Goal: Transaction & Acquisition: Purchase product/service

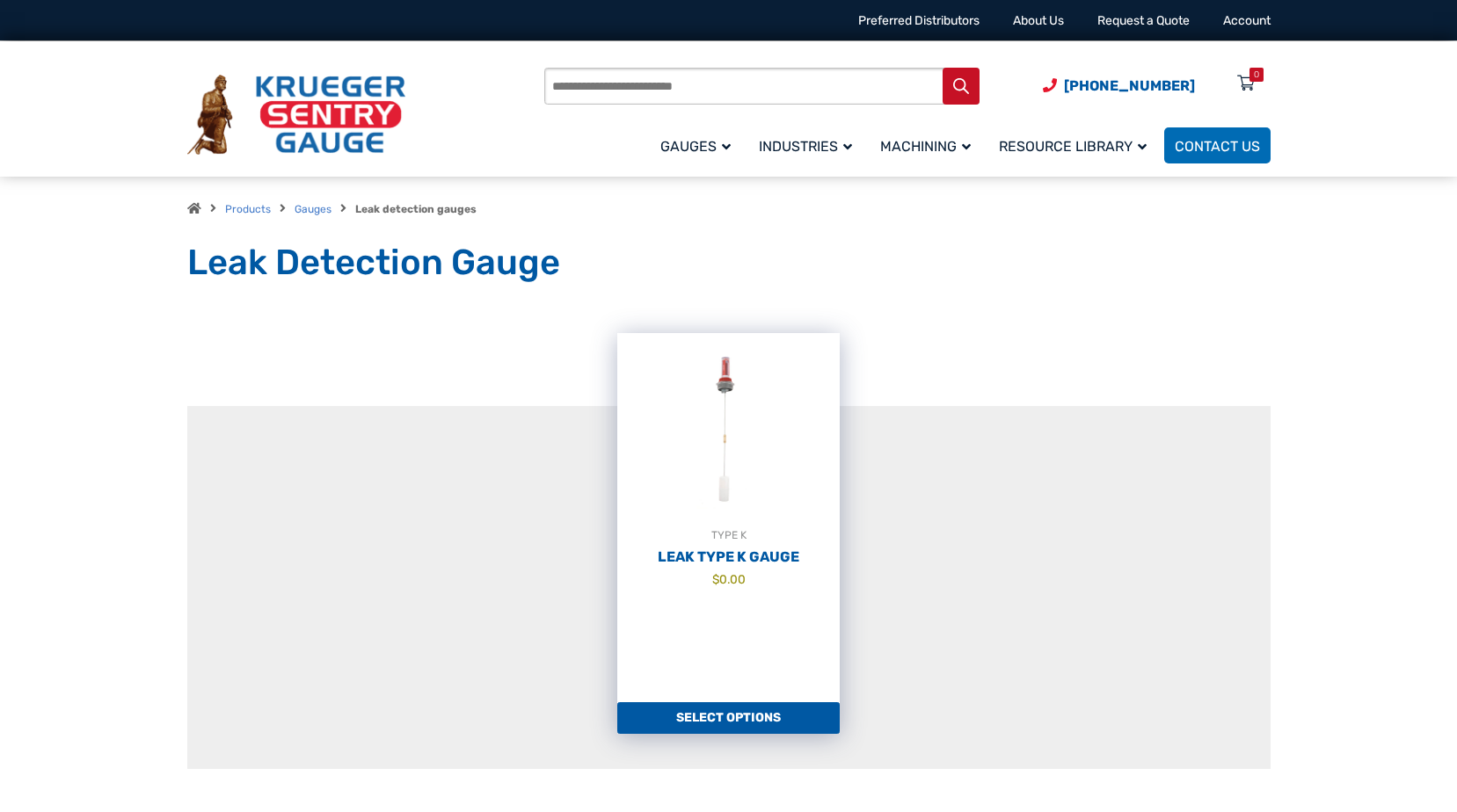
click at [689, 505] on img at bounding box center [728, 430] width 222 height 194
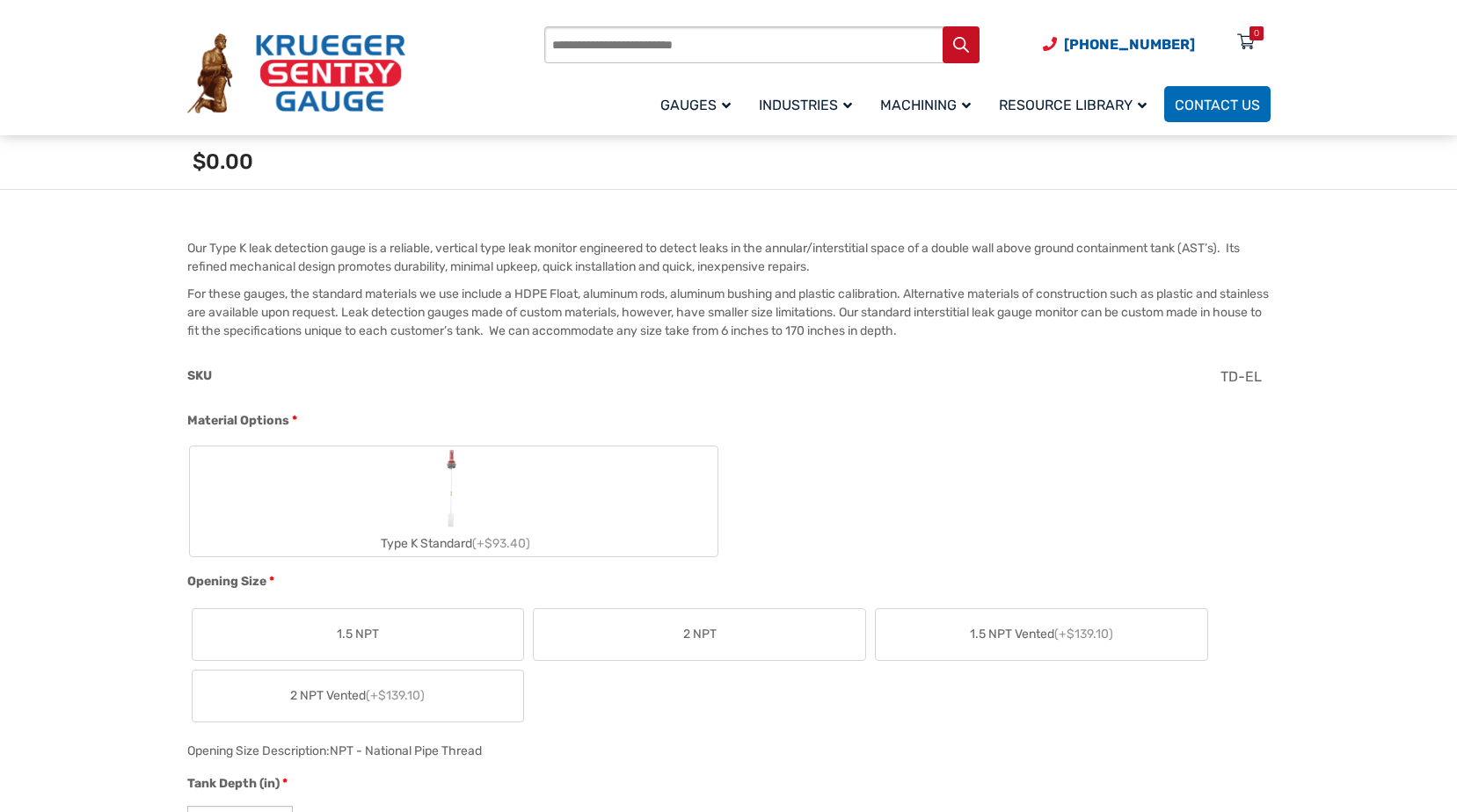
scroll to position [527, 0]
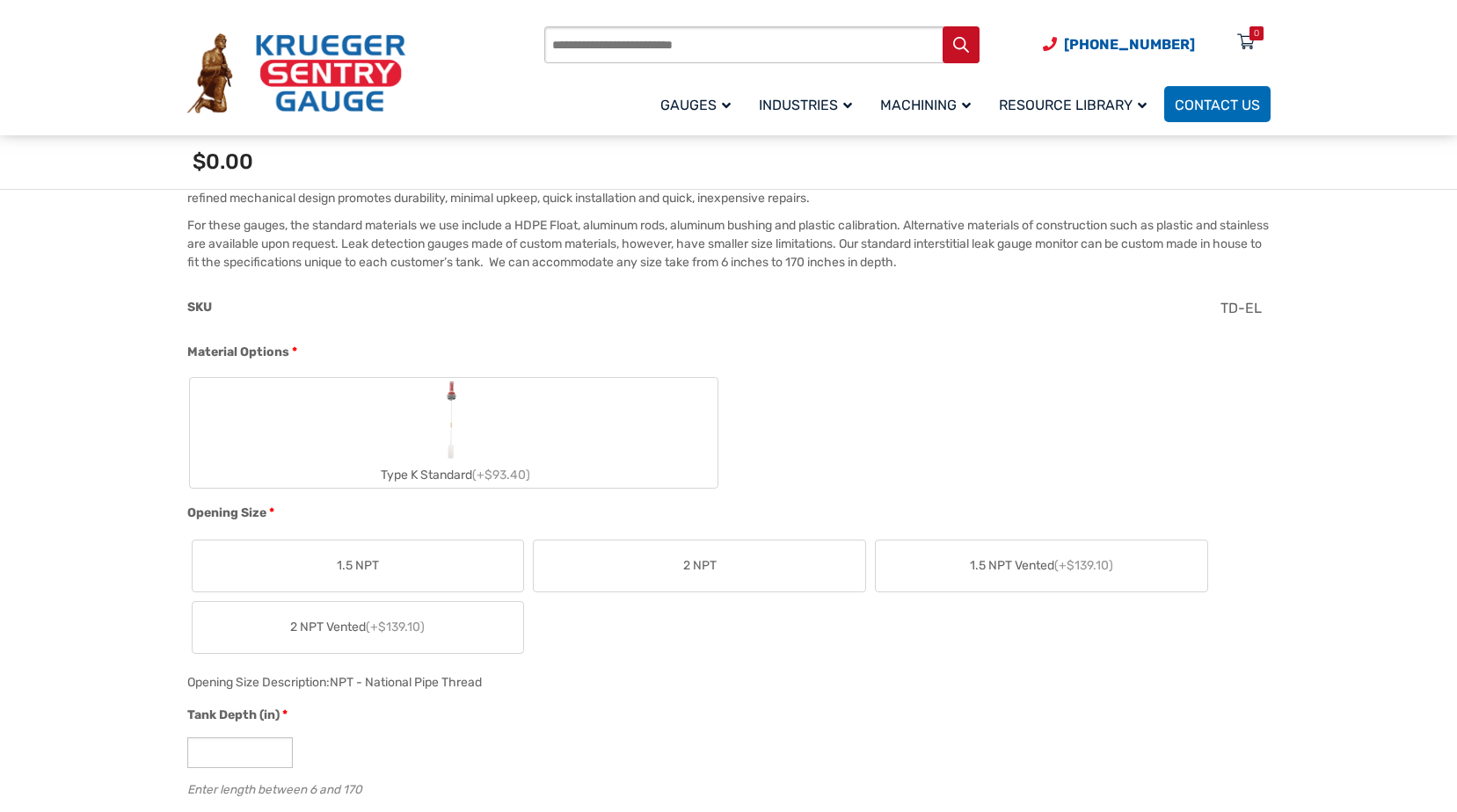
click at [530, 435] on label "Type K Standard (+$93.40)" at bounding box center [454, 433] width 528 height 110
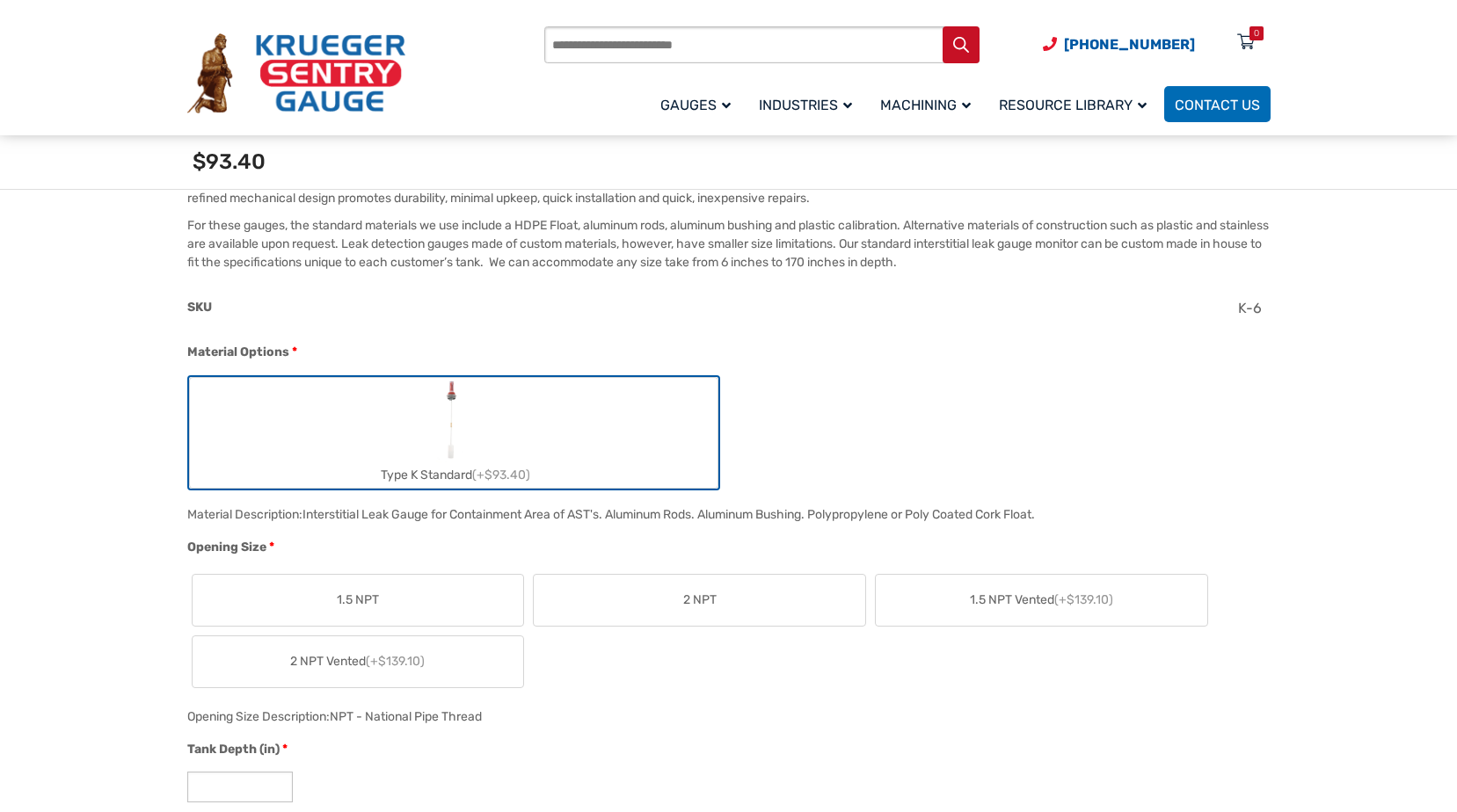
click at [672, 606] on label "2 NPT" at bounding box center [700, 600] width 332 height 51
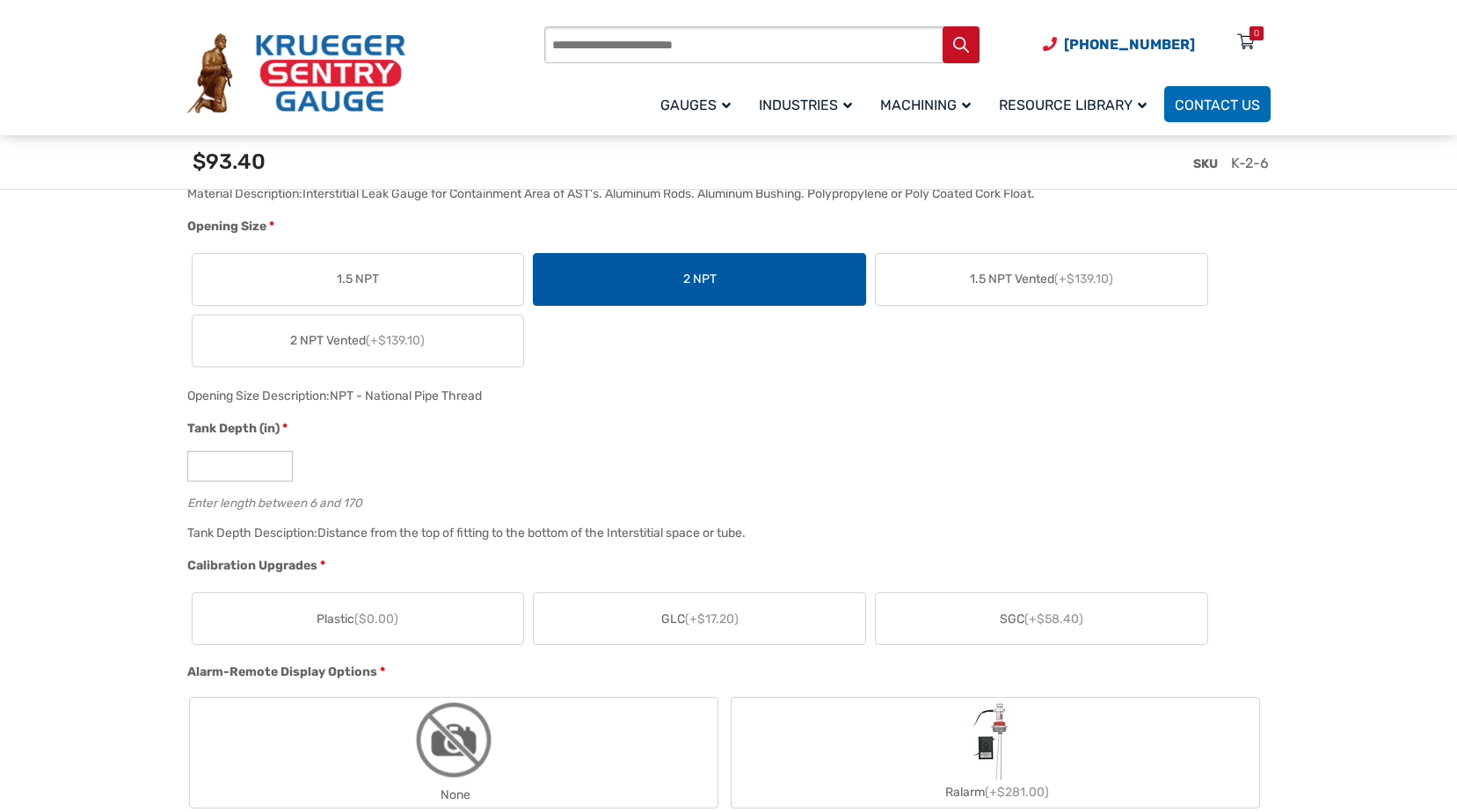
scroll to position [879, 0]
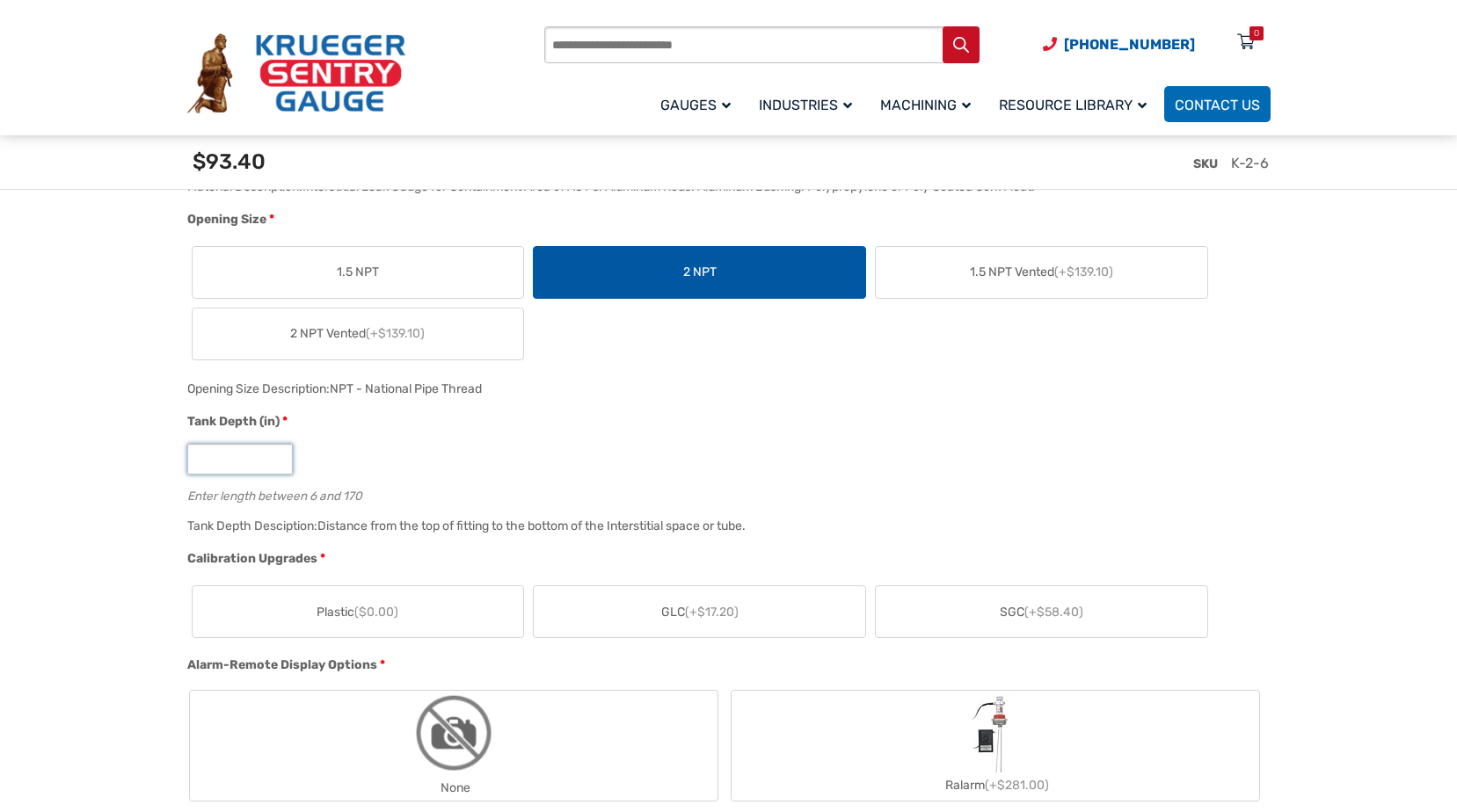
drag, startPoint x: 221, startPoint y: 472, endPoint x: 192, endPoint y: 471, distance: 29.0
click at [192, 471] on input "*" at bounding box center [240, 459] width 106 height 31
click at [226, 461] on input "*" at bounding box center [240, 459] width 106 height 31
type input "**"
click at [451, 502] on div "Enter length between 6 and 170" at bounding box center [724, 493] width 1075 height 17
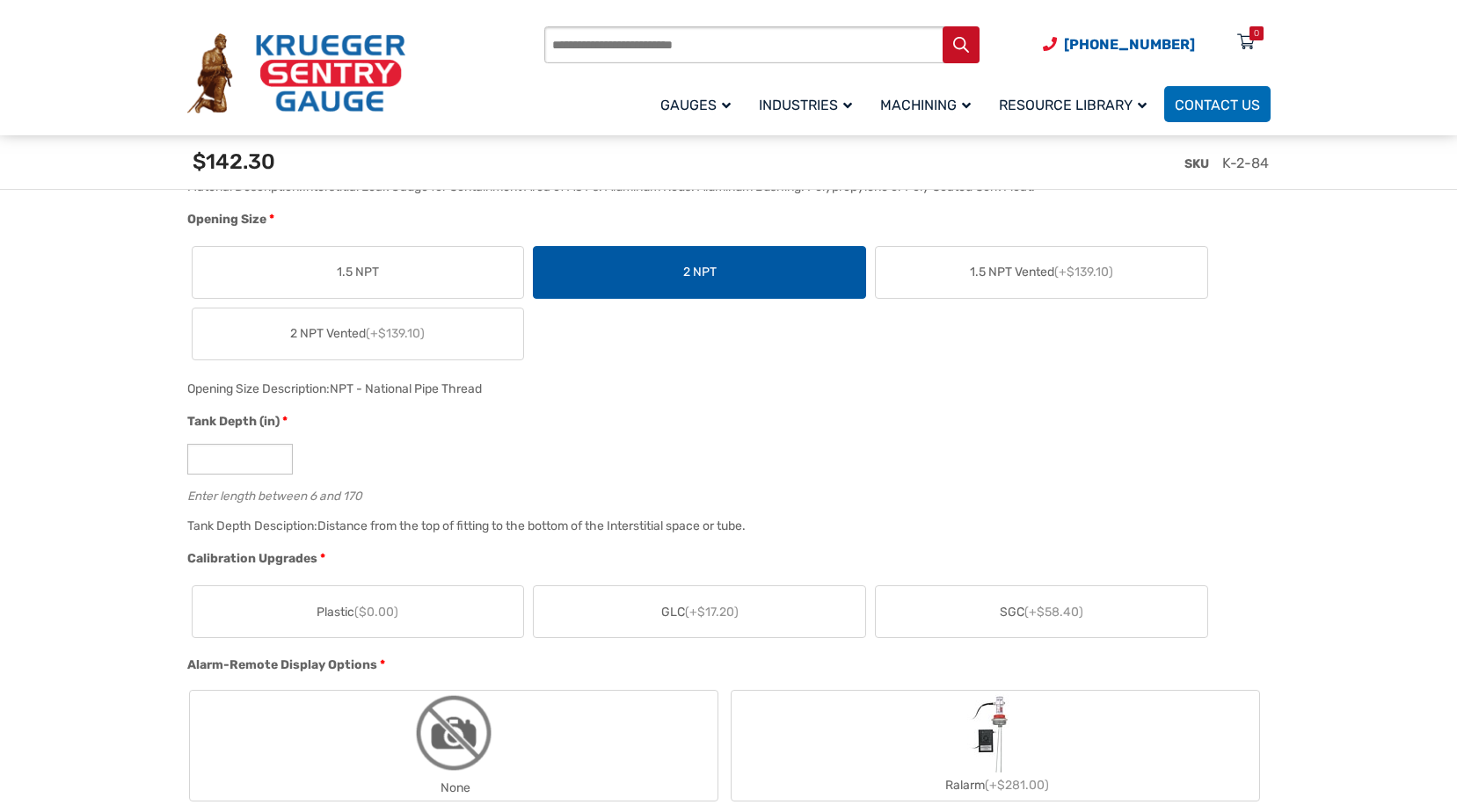
click at [401, 600] on label "Plastic ($0.00)" at bounding box center [358, 612] width 332 height 51
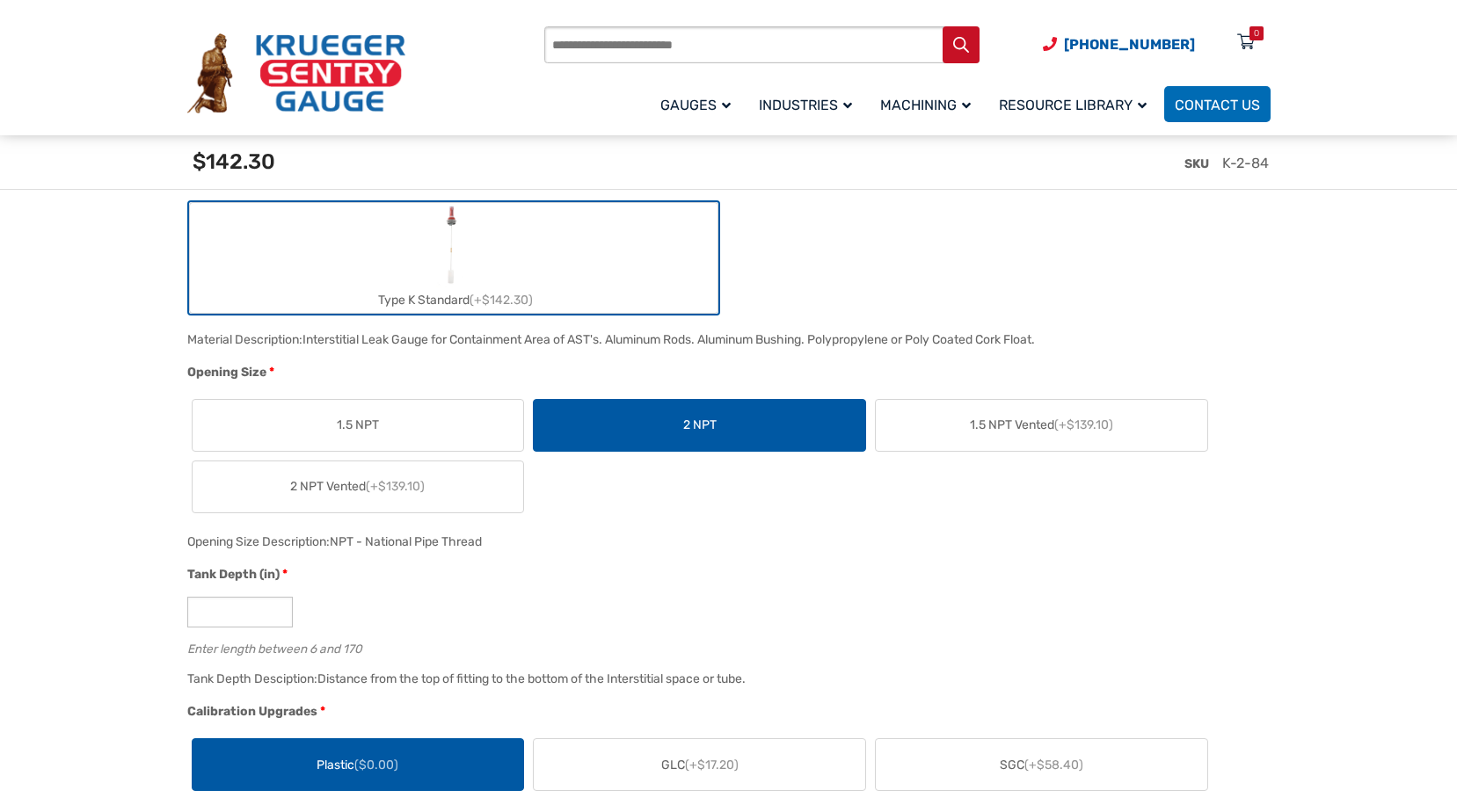
scroll to position [703, 0]
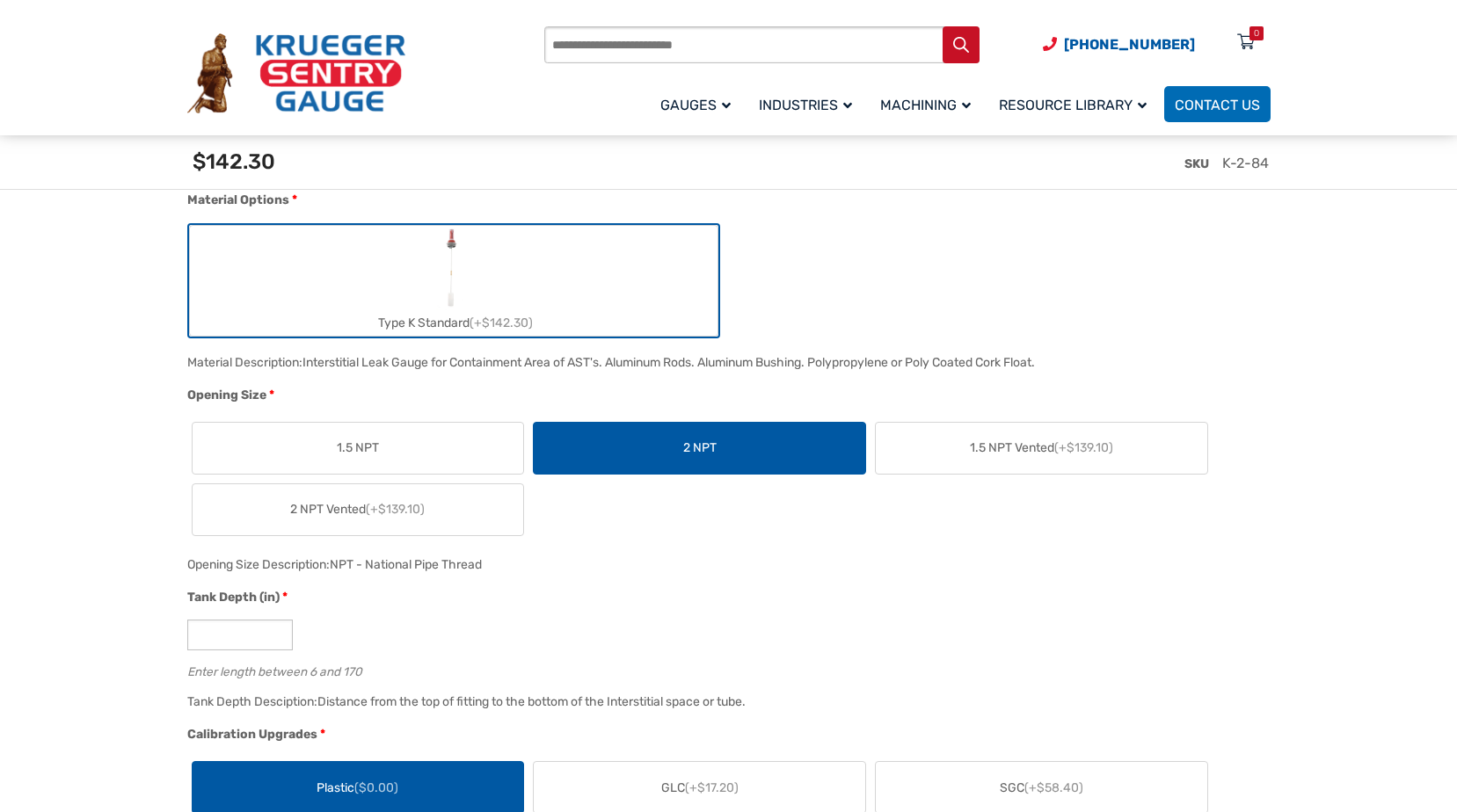
click at [463, 433] on label "1.5 NPT" at bounding box center [358, 448] width 332 height 51
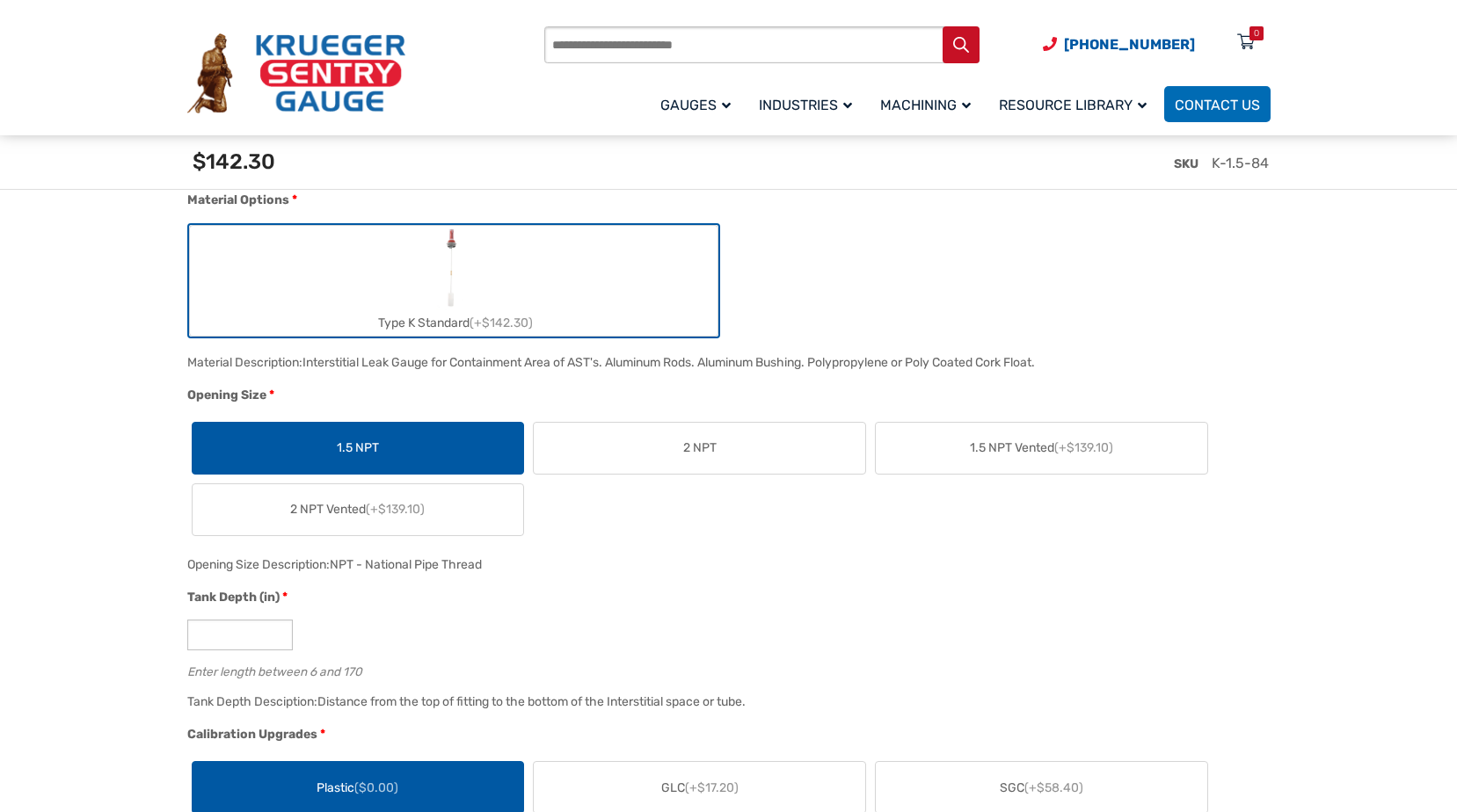
click at [635, 452] on label "2 NPT" at bounding box center [700, 448] width 332 height 51
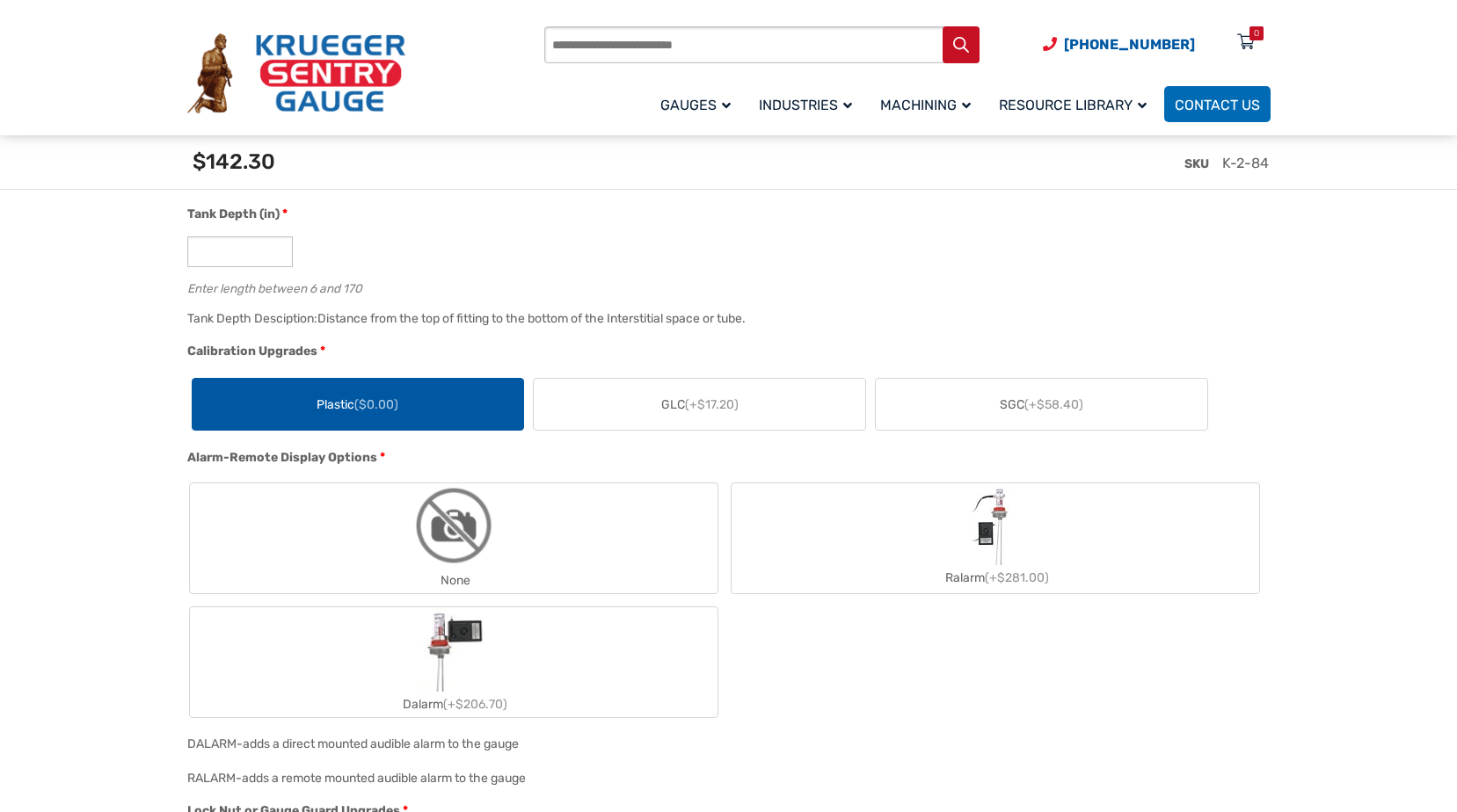
scroll to position [1143, 0]
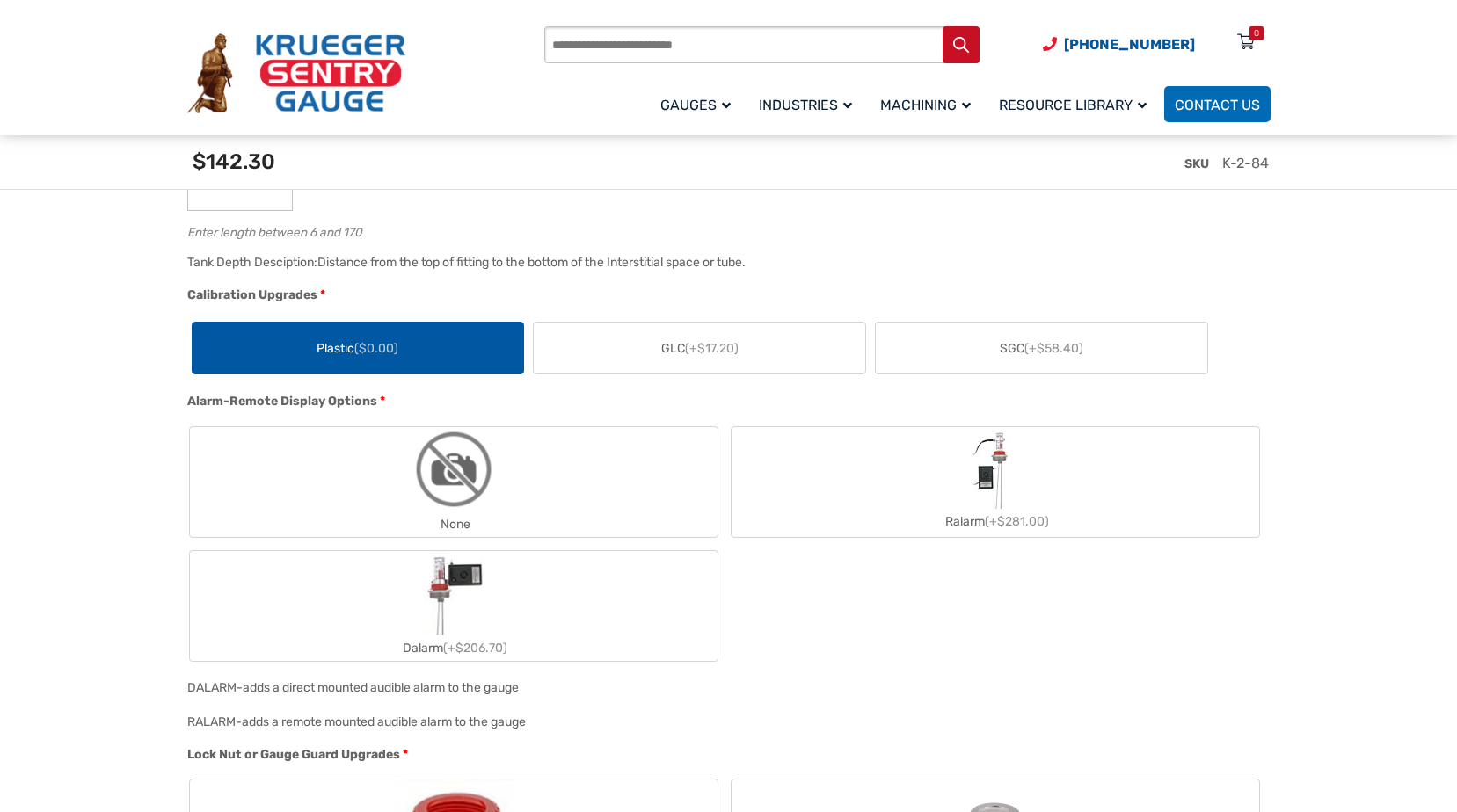
click at [404, 544] on div "None Ralarm (+$281.00) Dalarm (+$206.70)" at bounding box center [724, 544] width 1075 height 239
click at [447, 576] on img "Dalarm" at bounding box center [453, 593] width 73 height 84
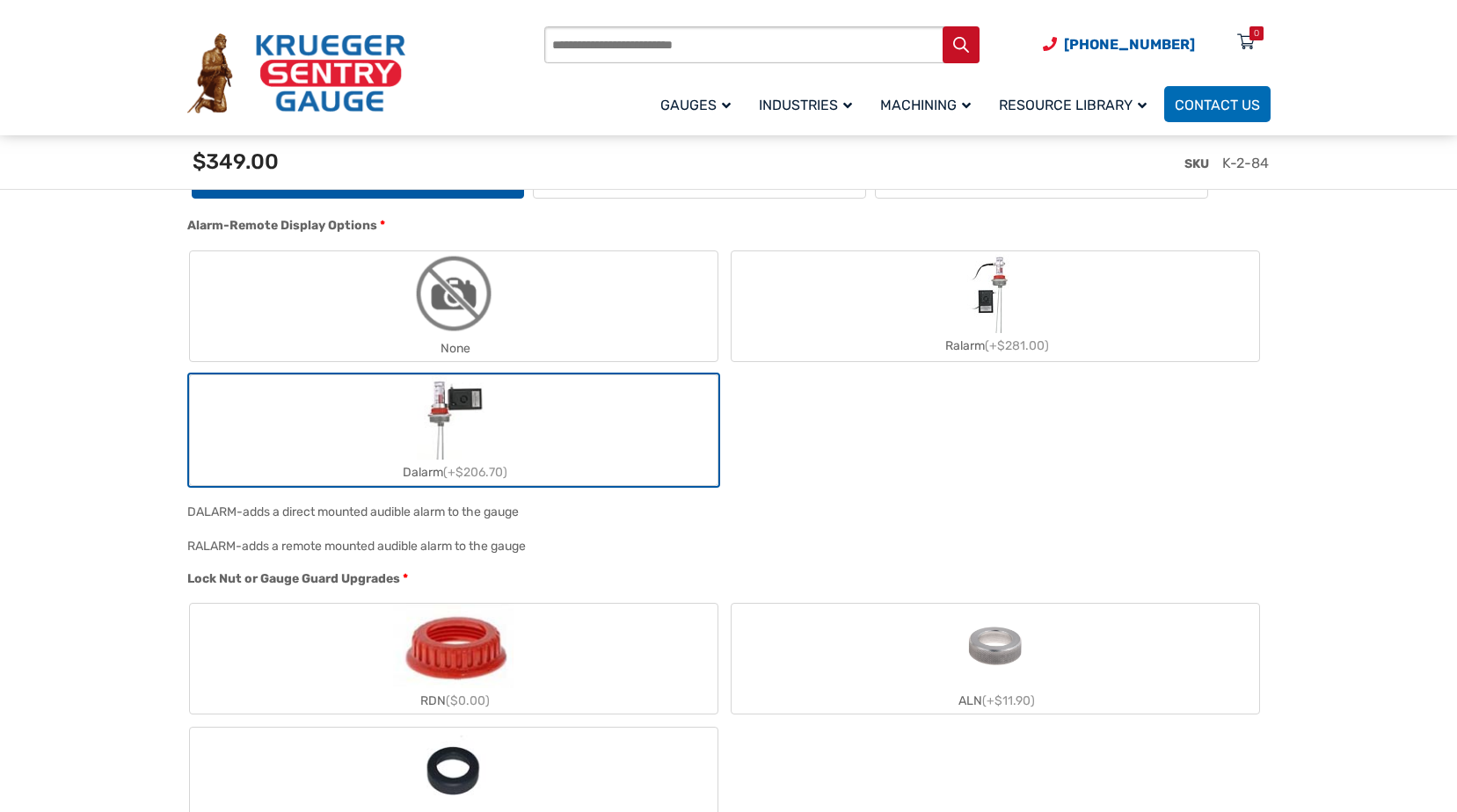
scroll to position [1670, 0]
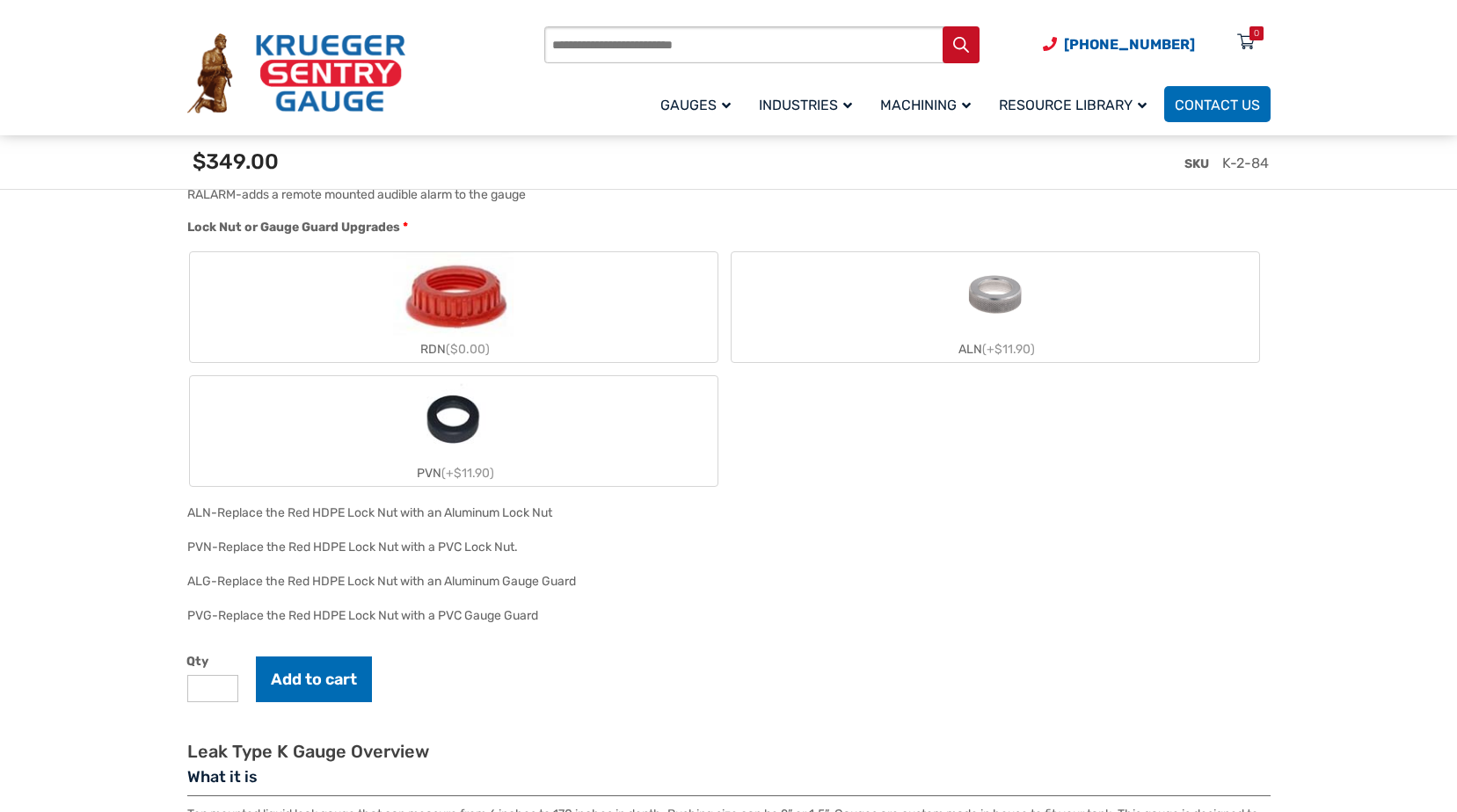
click at [629, 362] on div "RDN ($0.00)" at bounding box center [454, 349] width 528 height 26
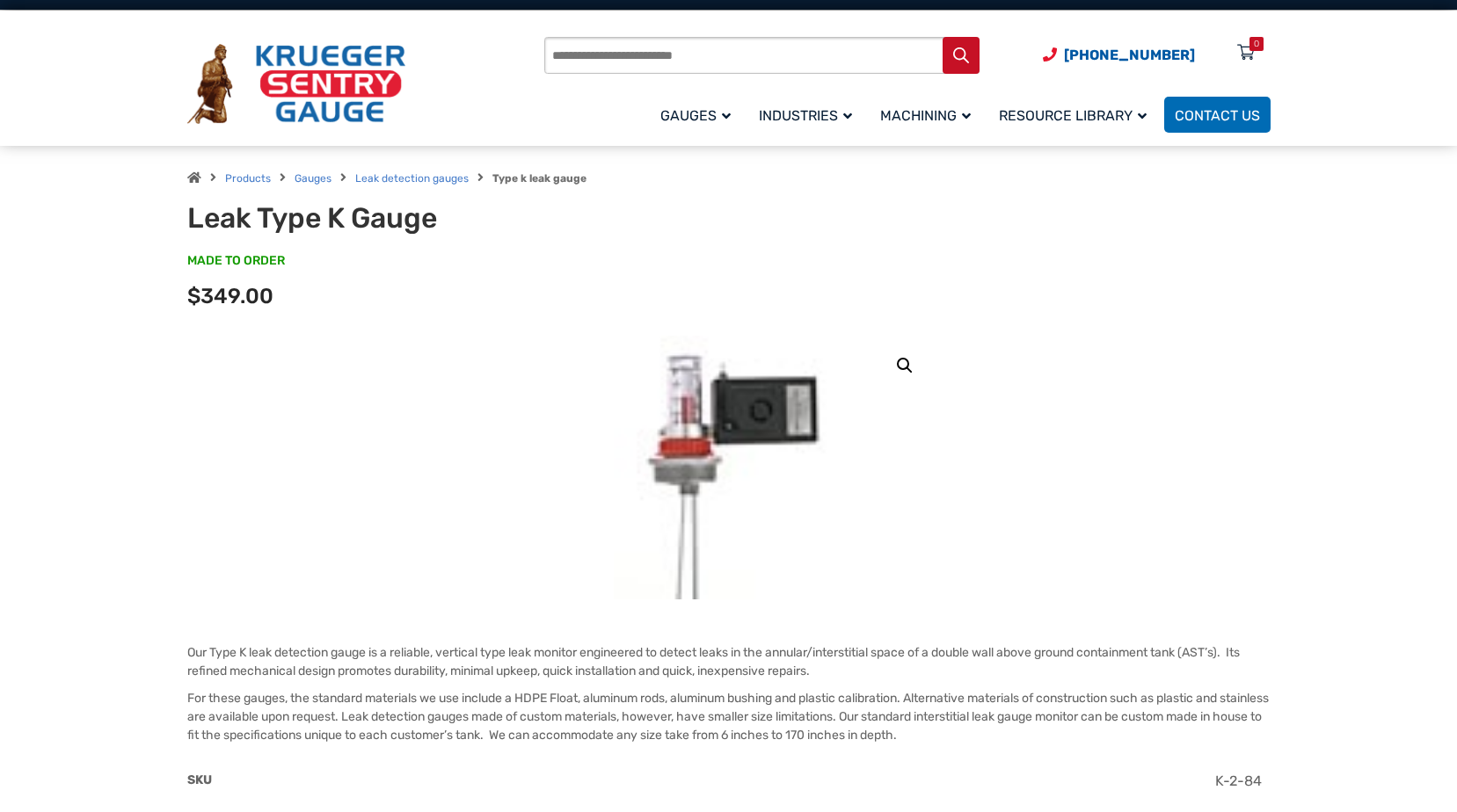
scroll to position [0, 0]
